Goal: Task Accomplishment & Management: Complete application form

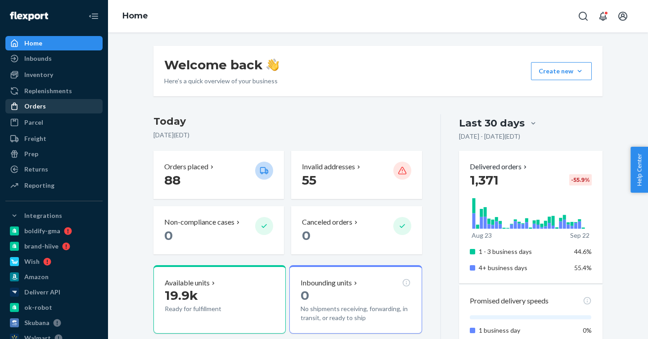
click at [42, 107] on div "Orders" at bounding box center [35, 106] width 22 height 9
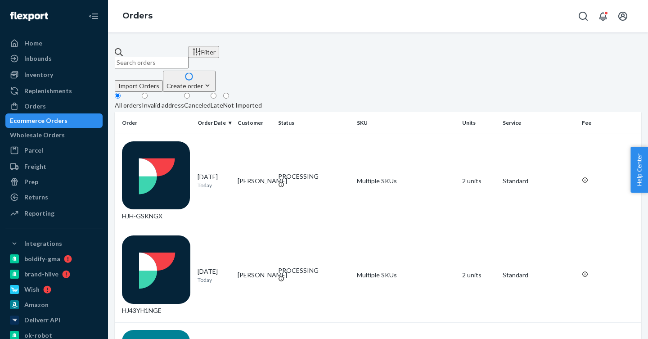
click at [212, 81] on div "Create order" at bounding box center [188, 85] width 45 height 9
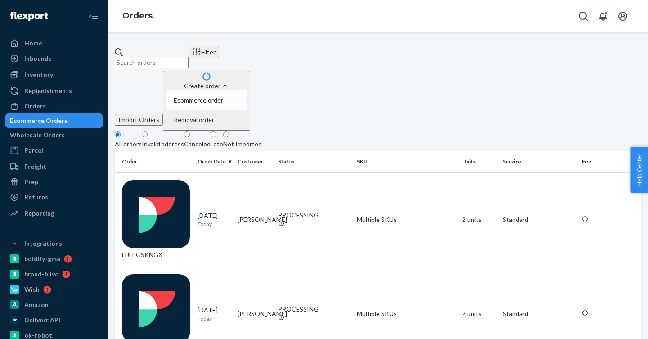
click at [223, 97] on span "Ecommerce order" at bounding box center [198, 100] width 49 height 6
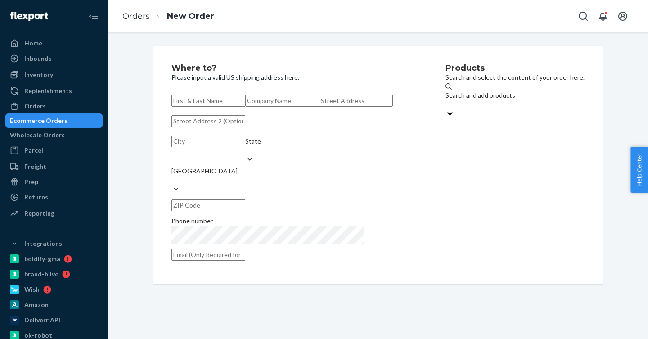
click at [245, 101] on input "text" at bounding box center [208, 101] width 74 height 12
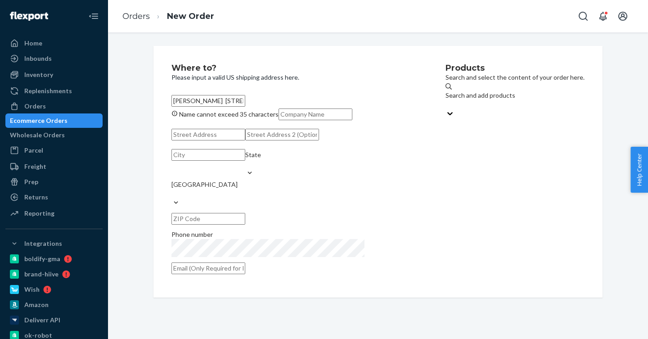
type input "[PERSON_NAME] [STREET_ADDRESS]"
click at [445, 97] on div "Search and add products" at bounding box center [480, 95] width 70 height 9
click at [445, 100] on input "Search and add products" at bounding box center [445, 104] width 1 height 9
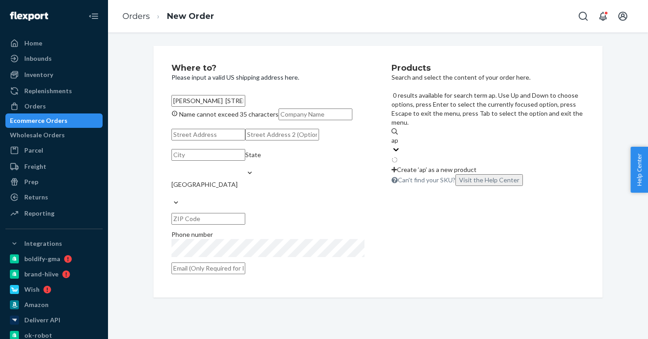
type input "app"
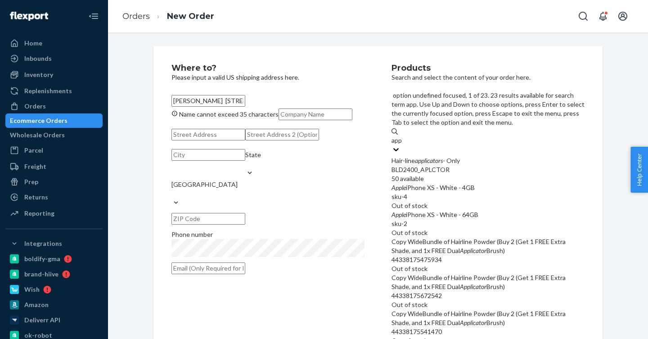
click at [443, 156] on em "applicators" at bounding box center [429, 160] width 28 height 8
click at [402, 136] on input "app" at bounding box center [396, 140] width 11 height 9
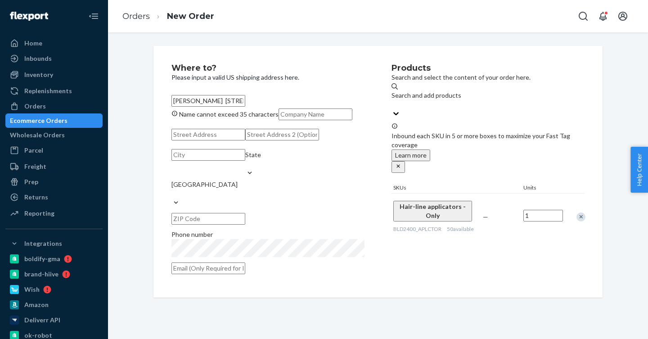
drag, startPoint x: 215, startPoint y: 100, endPoint x: 351, endPoint y: 102, distance: 135.8
click at [245, 102] on input "[PERSON_NAME] [STREET_ADDRESS]" at bounding box center [208, 101] width 74 height 12
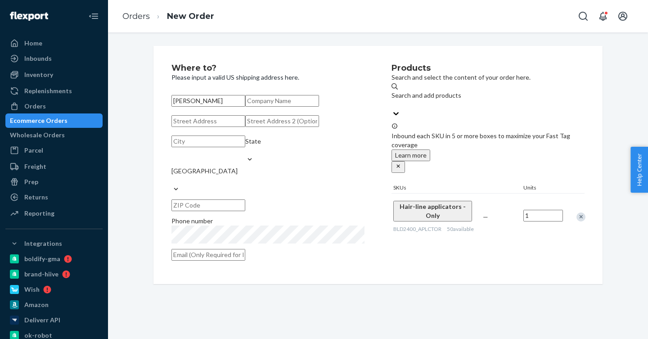
type input "[PERSON_NAME]"
click at [218, 127] on input "text" at bounding box center [208, 121] width 74 height 12
click at [200, 127] on input "text" at bounding box center [208, 121] width 74 height 12
paste input "[STREET_ADDRESS]"
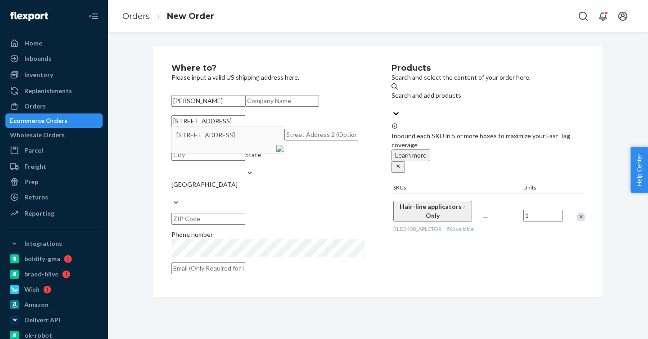
type input "[STREET_ADDRESS]"
type input "Naperville"
type input "60540"
type input "[STREET_ADDRESS]"
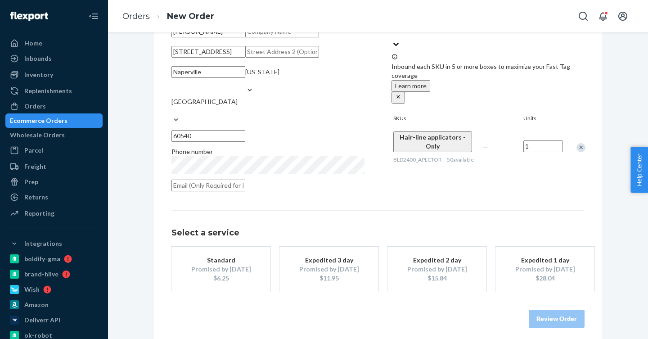
scroll to position [116, 0]
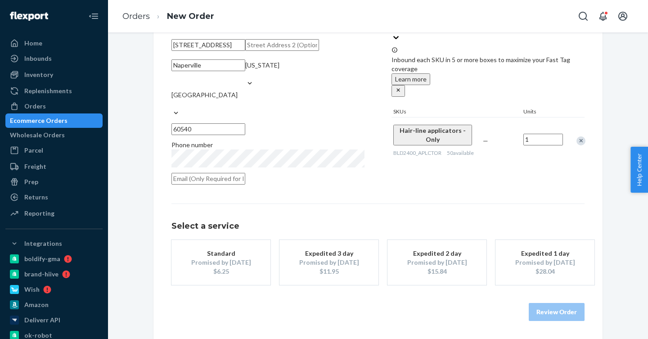
click at [218, 258] on div "Promised by [DATE]" at bounding box center [221, 262] width 72 height 9
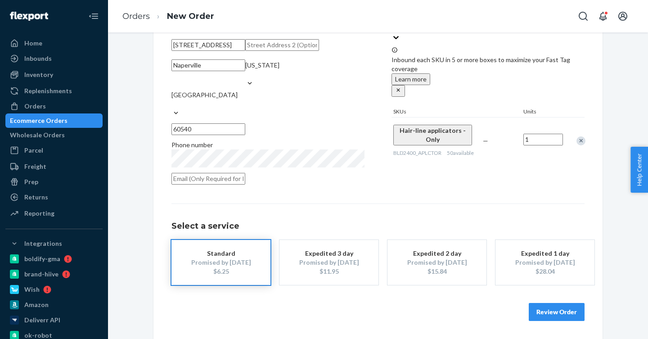
click at [555, 311] on button "Review Order" at bounding box center [556, 312] width 56 height 18
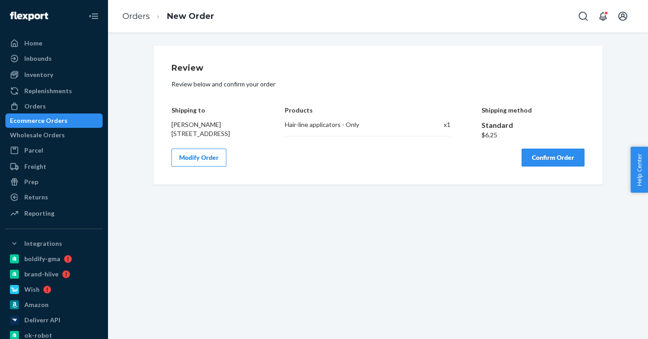
scroll to position [0, 0]
click at [562, 164] on button "Confirm Order" at bounding box center [552, 157] width 63 height 18
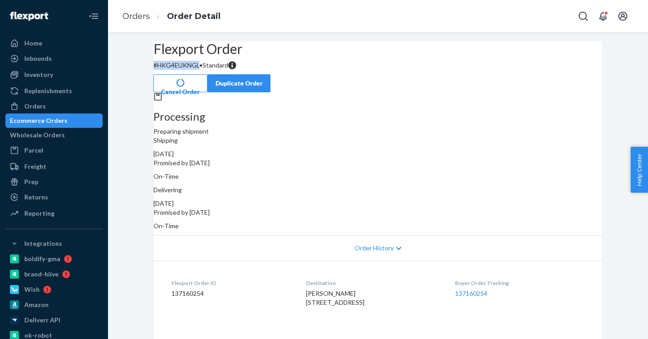
drag, startPoint x: 216, startPoint y: 87, endPoint x: 173, endPoint y: 89, distance: 43.2
click at [173, 70] on p "# HKG4EUKNGL • Standard" at bounding box center [377, 65] width 449 height 9
copy p "# HKG4EUKNGL"
click at [40, 106] on div "Orders" at bounding box center [35, 106] width 22 height 9
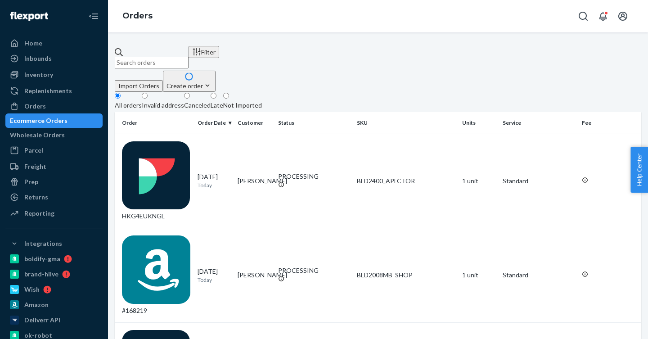
click at [173, 57] on input "text" at bounding box center [152, 63] width 74 height 12
paste input "[PERSON_NAME]"
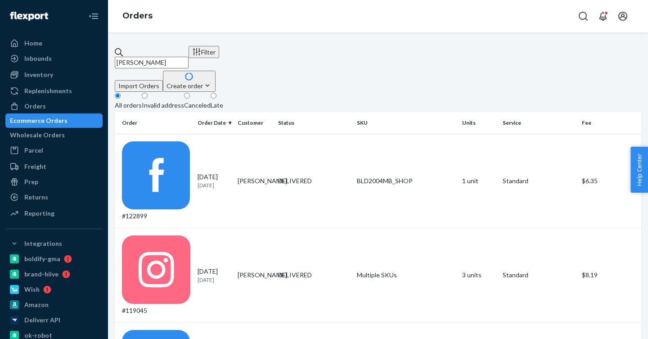
type input "[PERSON_NAME]"
